Goal: Find specific page/section: Find specific page/section

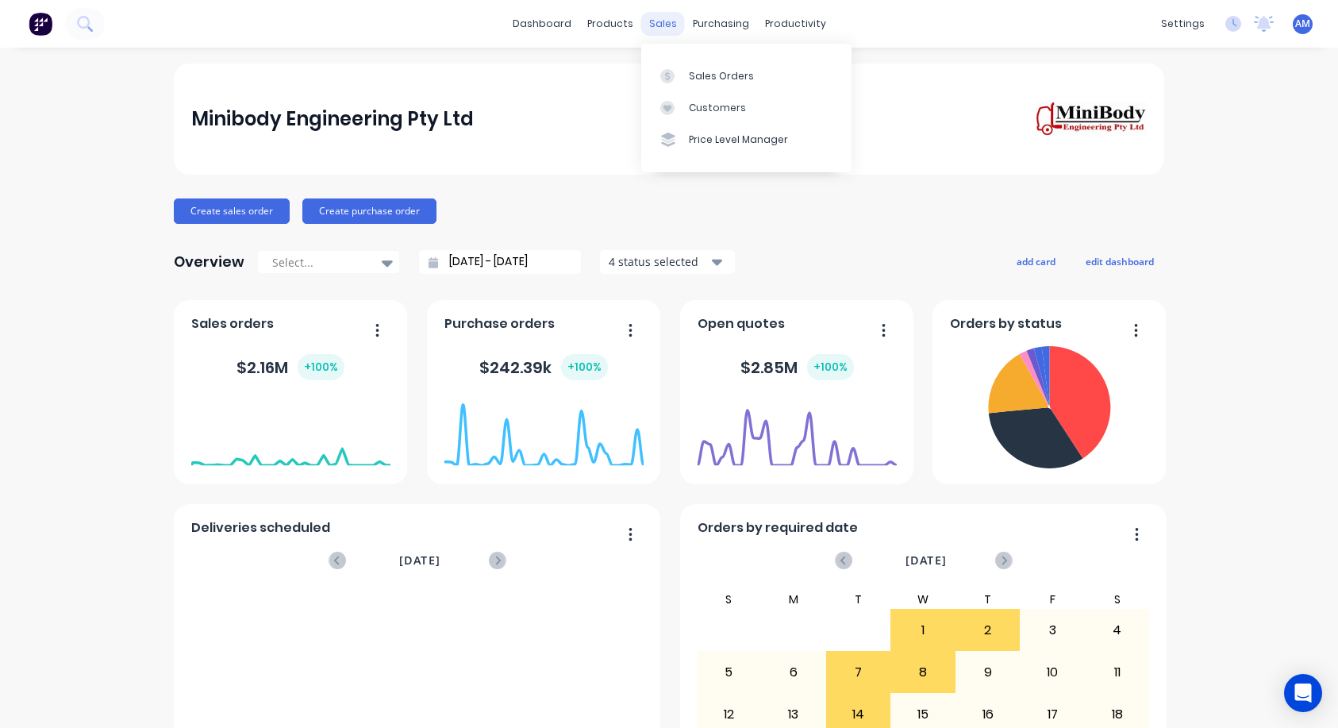
click at [659, 22] on div "sales" at bounding box center [663, 24] width 44 height 24
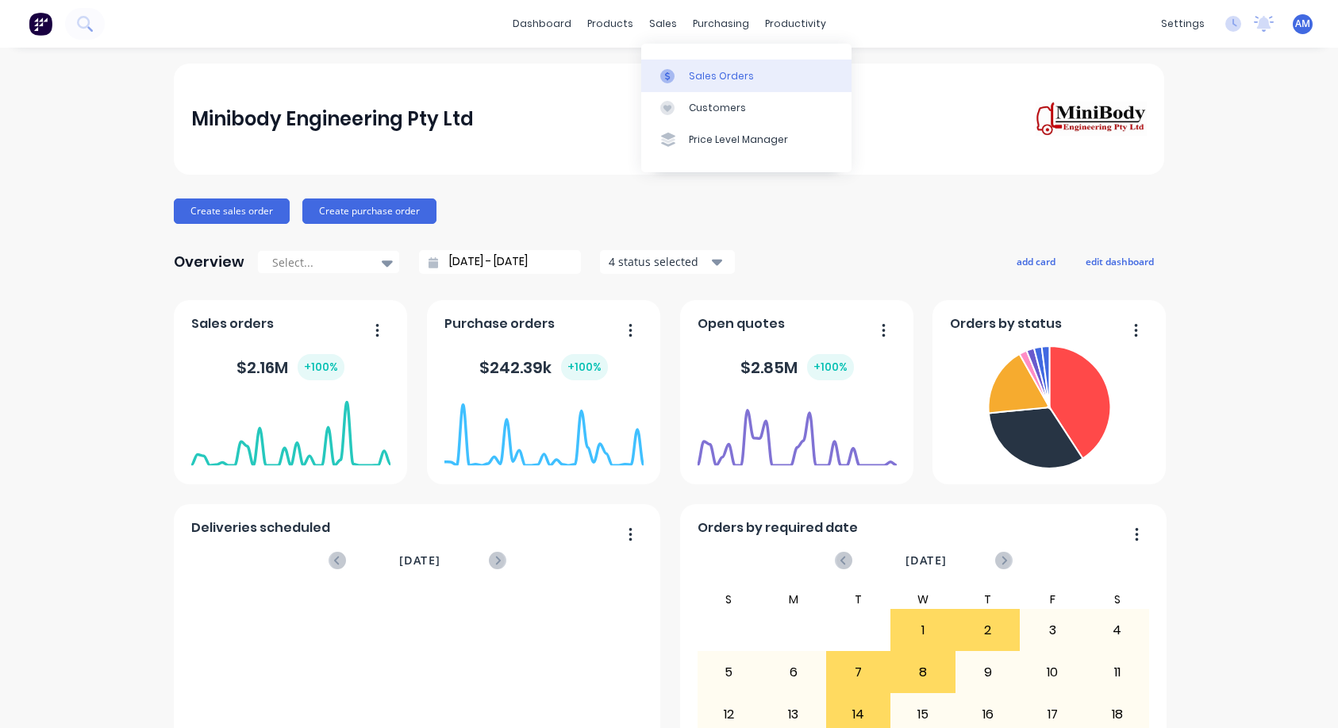
click at [685, 68] on link "Sales Orders" at bounding box center [746, 76] width 210 height 32
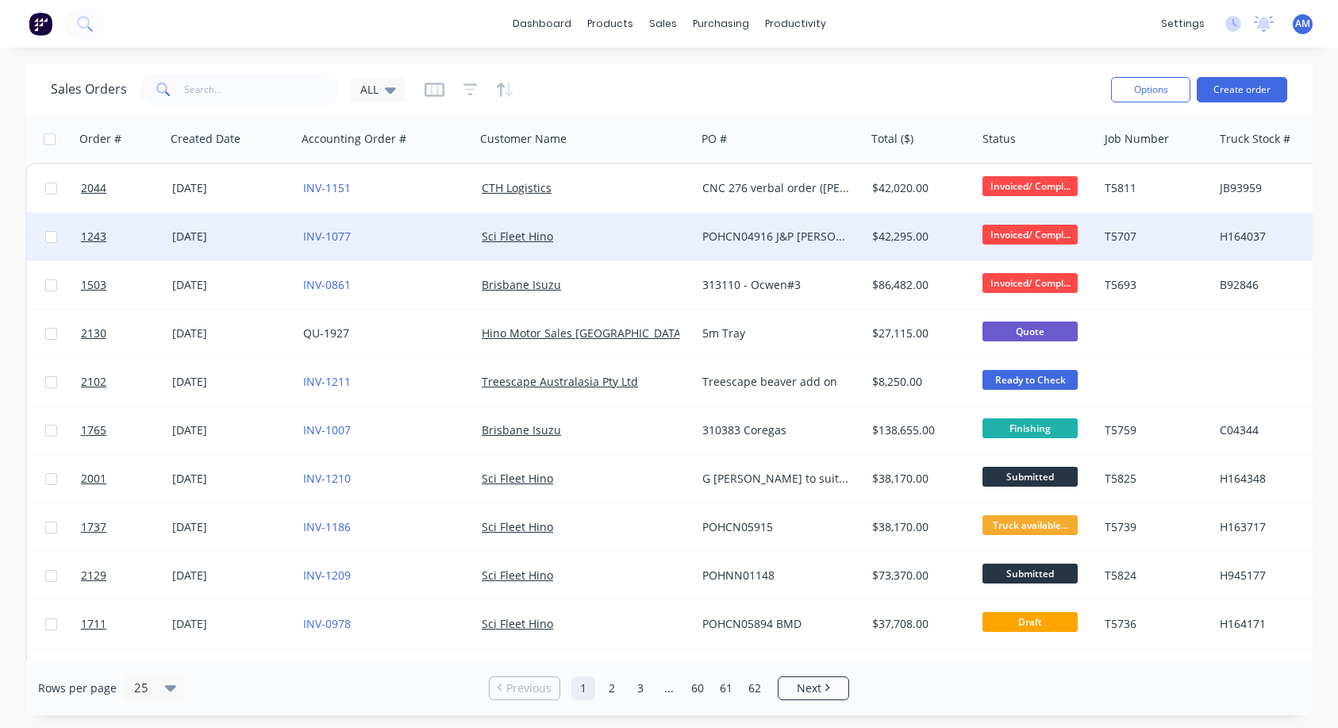
click at [232, 237] on div "[DATE]" at bounding box center [231, 237] width 118 height 16
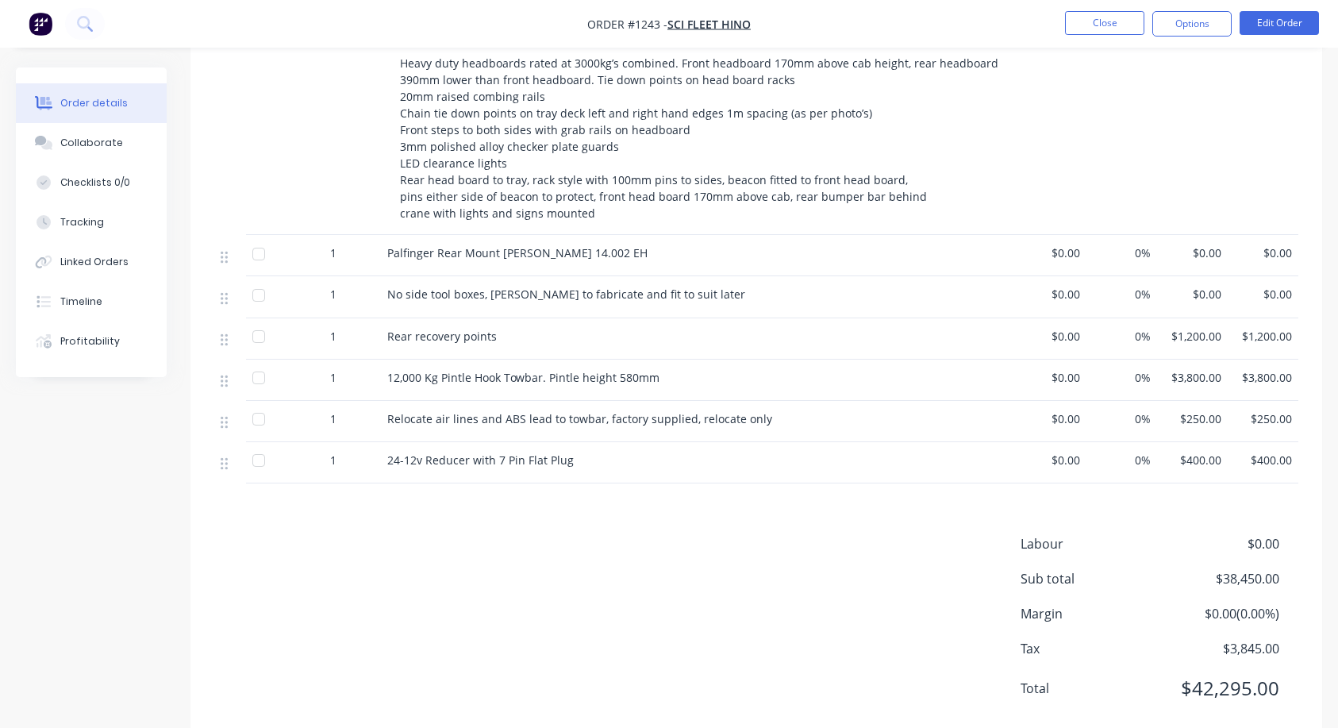
scroll to position [836, 0]
click at [86, 140] on div "Collaborate" at bounding box center [91, 143] width 63 height 14
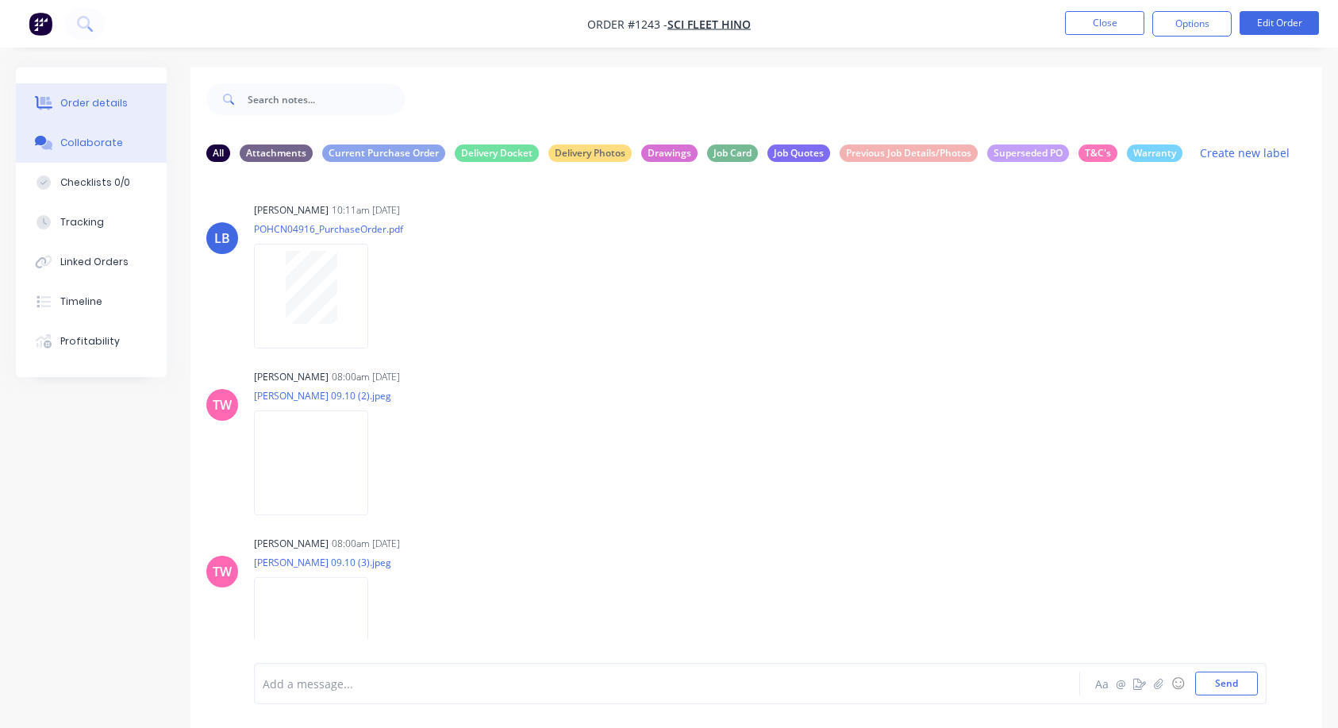
click at [112, 96] on div "Order details" at bounding box center [93, 103] width 67 height 14
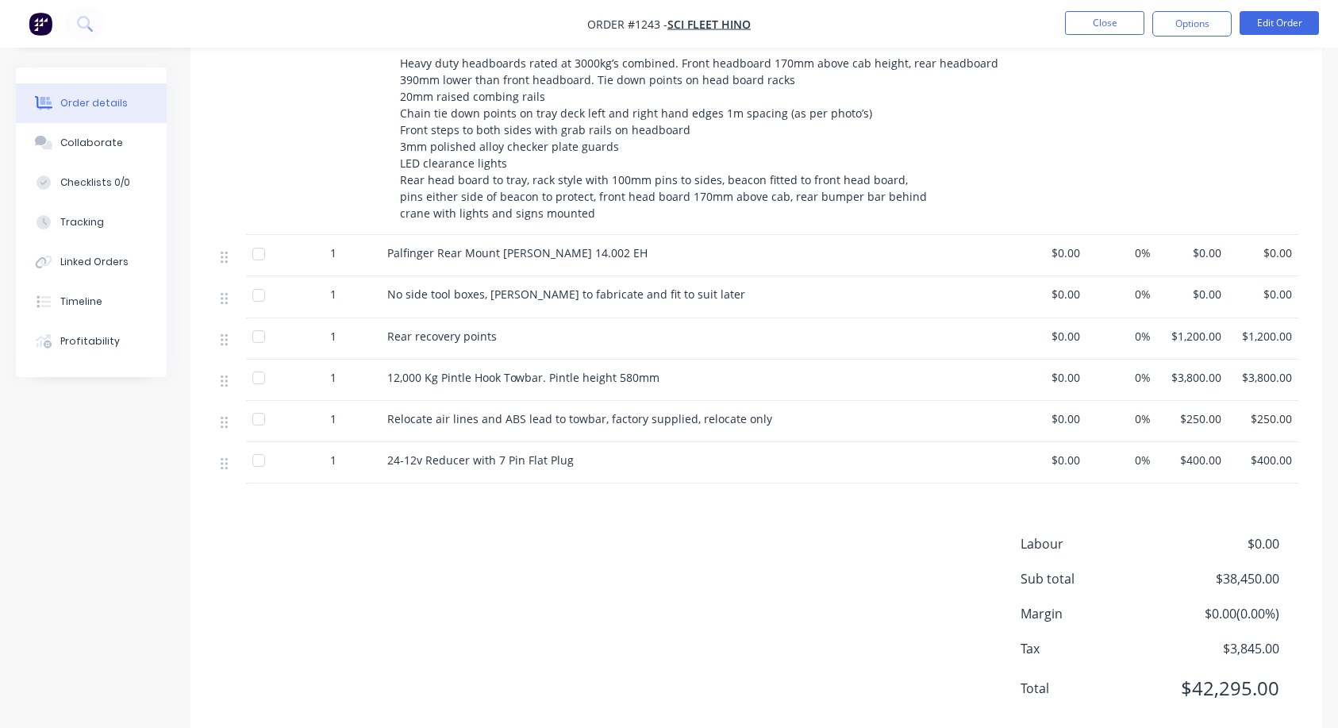
scroll to position [836, 0]
click at [116, 137] on button "Collaborate" at bounding box center [91, 143] width 151 height 40
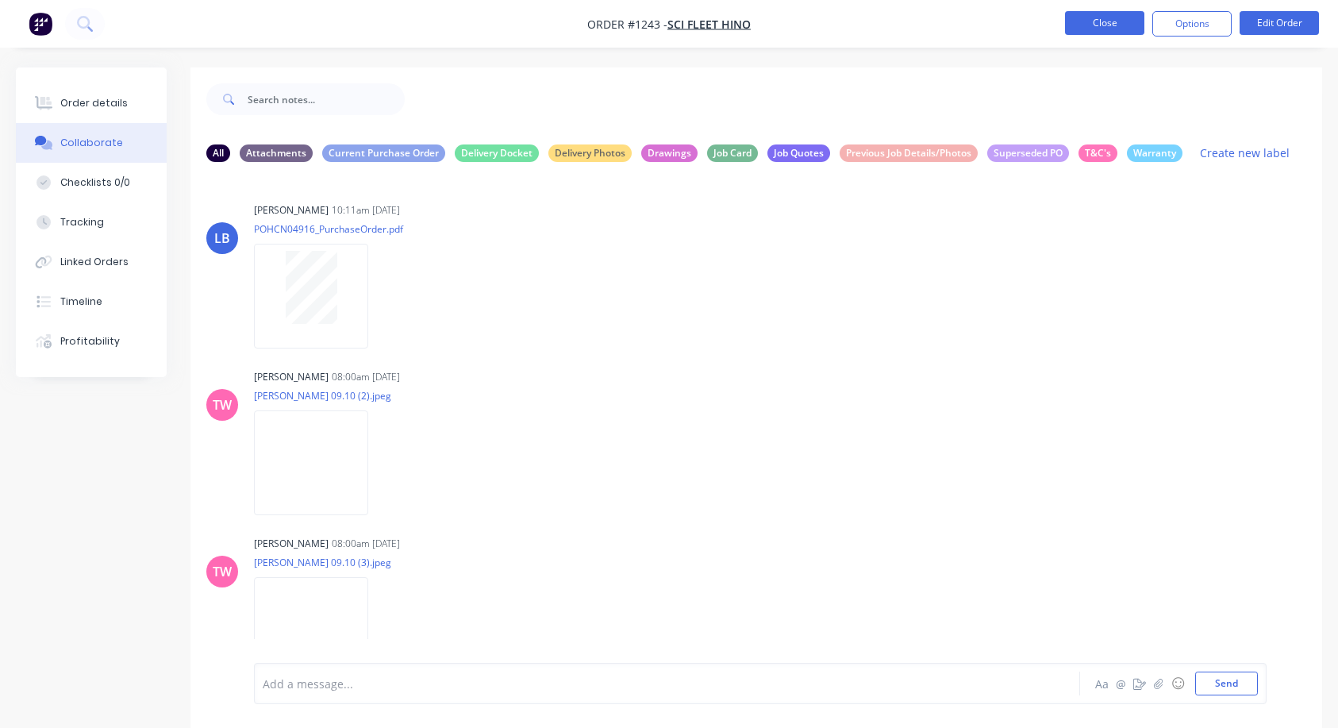
click at [1076, 20] on button "Close" at bounding box center [1104, 23] width 79 height 24
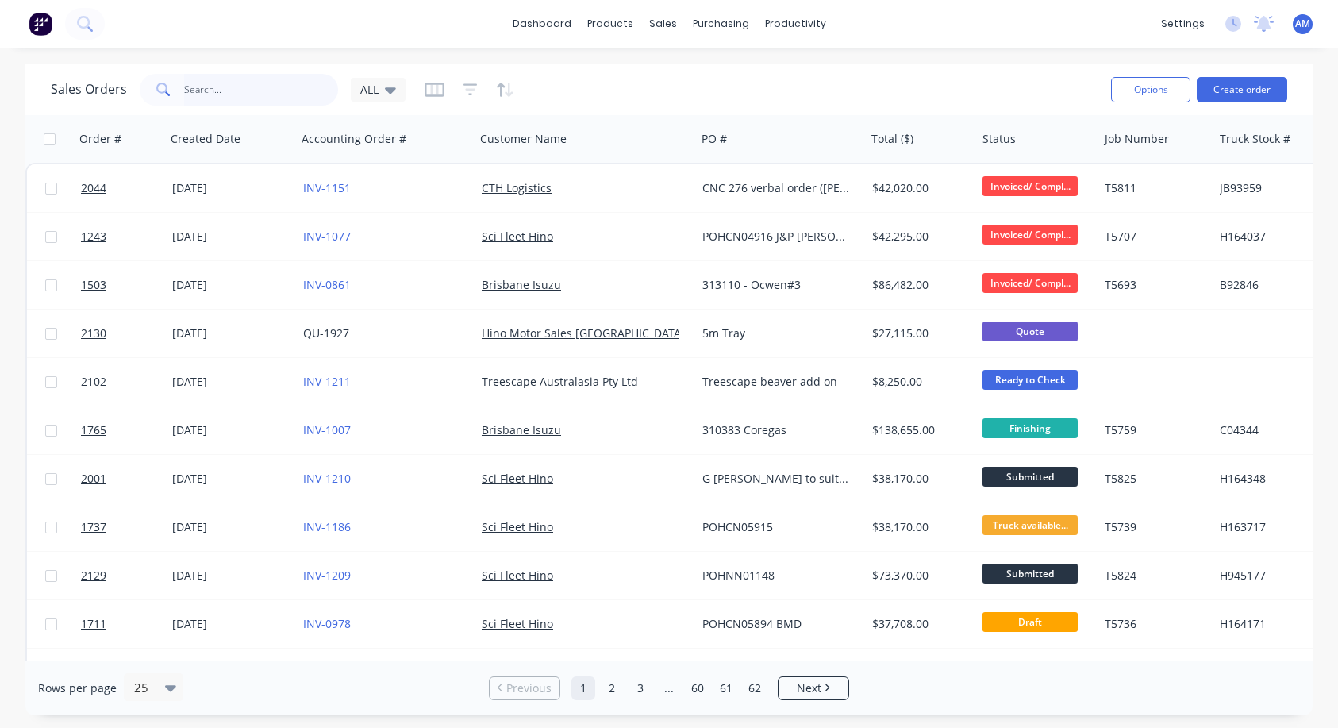
click at [206, 89] on input "text" at bounding box center [261, 90] width 155 height 32
paste input "POHCN07905"
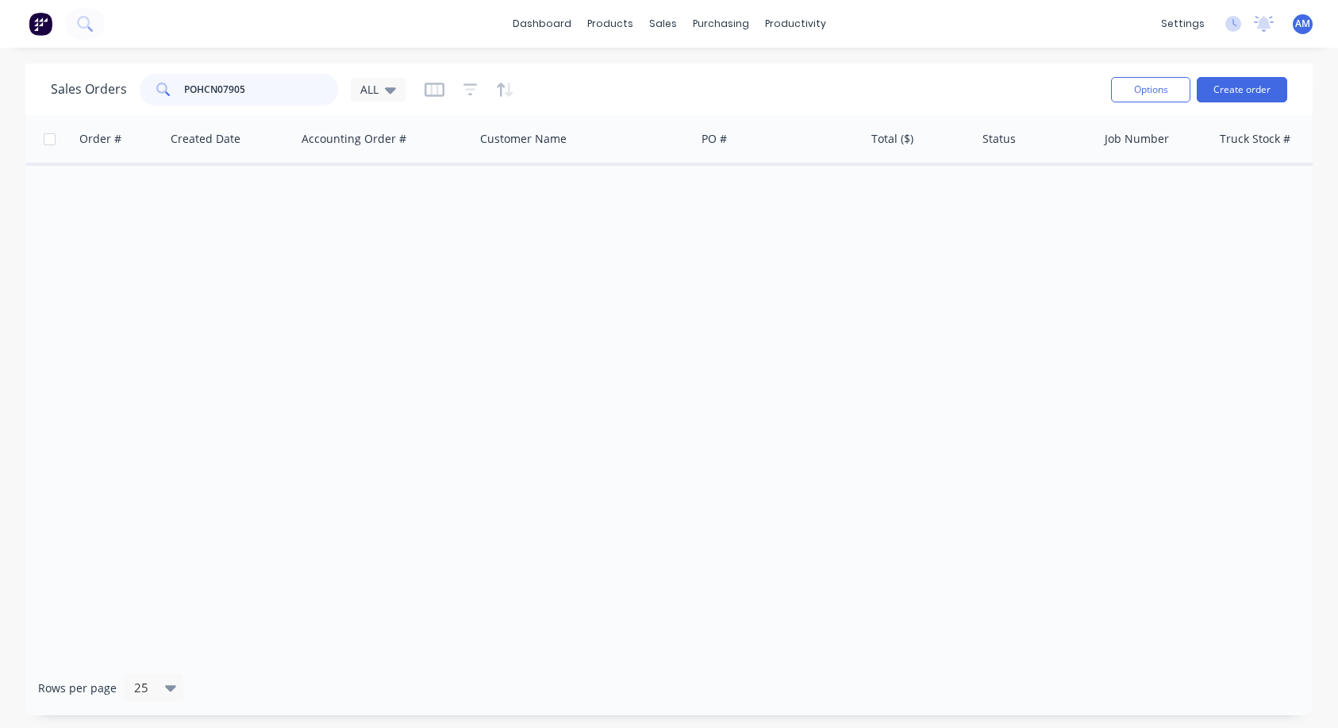
drag, startPoint x: 263, startPoint y: 87, endPoint x: 121, endPoint y: 98, distance: 143.3
click at [121, 98] on div "Sales Orders POHCN07905 ALL" at bounding box center [228, 90] width 355 height 32
drag, startPoint x: 257, startPoint y: 83, endPoint x: 146, endPoint y: 90, distance: 111.3
click at [146, 90] on div "POHCN07905" at bounding box center [239, 90] width 198 height 32
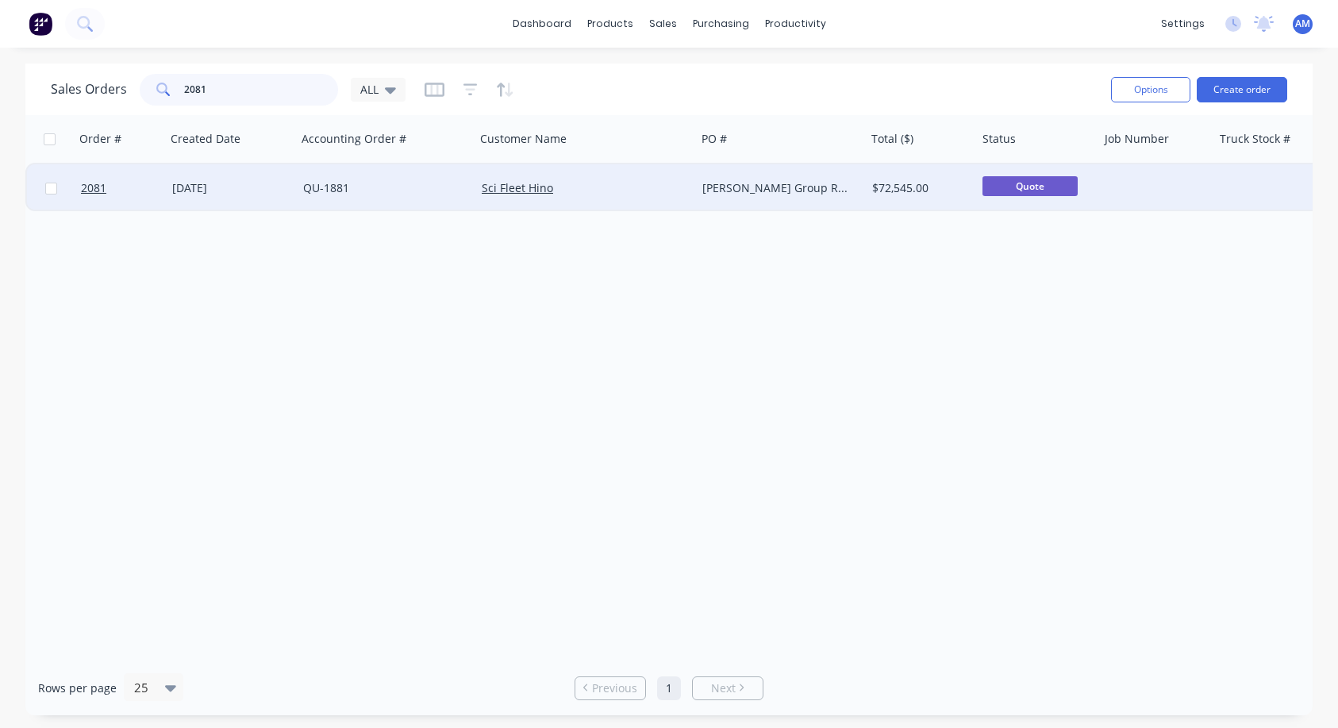
type input "2081"
click at [240, 186] on div "[DATE]" at bounding box center [231, 188] width 118 height 16
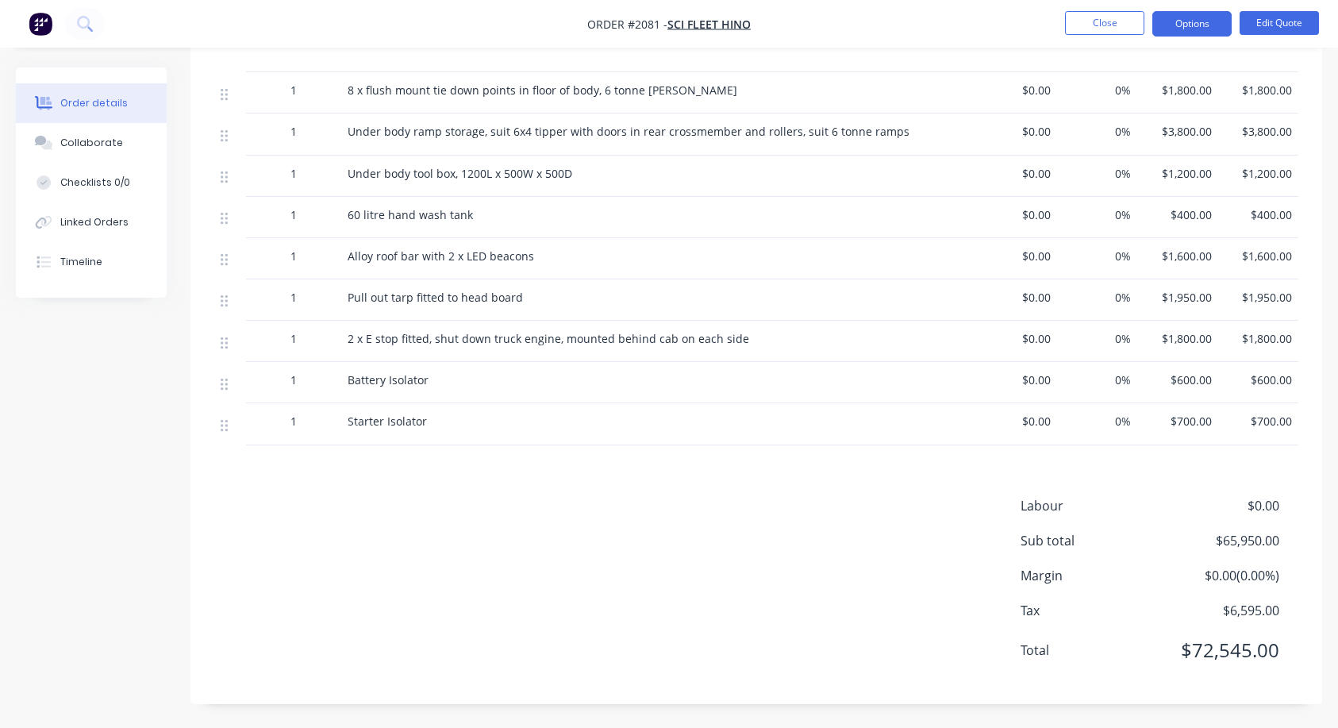
scroll to position [939, 0]
